Goal: Book appointment/travel/reservation

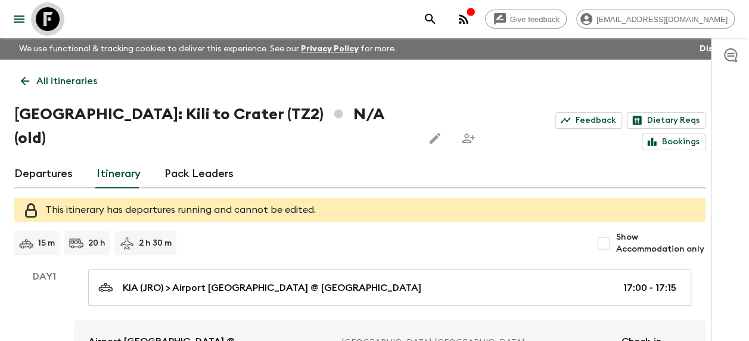
click at [51, 14] on icon at bounding box center [48, 19] width 24 height 24
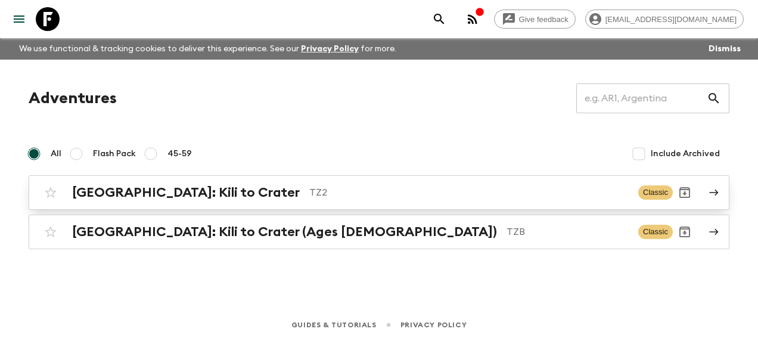
click at [150, 187] on h2 "[GEOGRAPHIC_DATA]: Kili to Crater" at bounding box center [186, 193] width 228 height 16
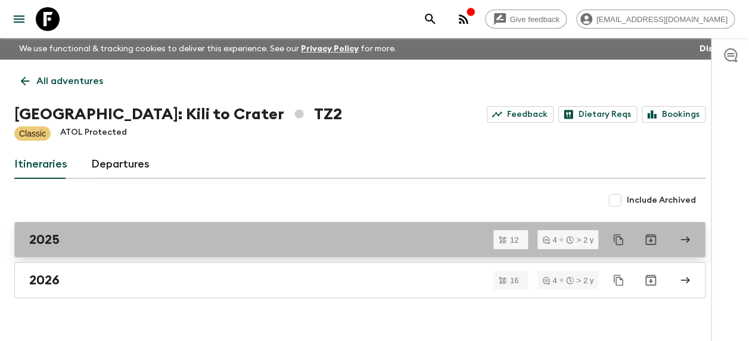
click at [39, 243] on h2 "2025" at bounding box center [44, 240] width 30 height 16
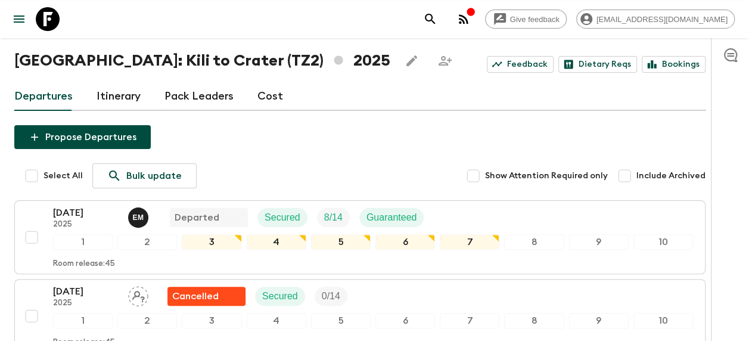
scroll to position [179, 0]
